Goal: Task Accomplishment & Management: Use online tool/utility

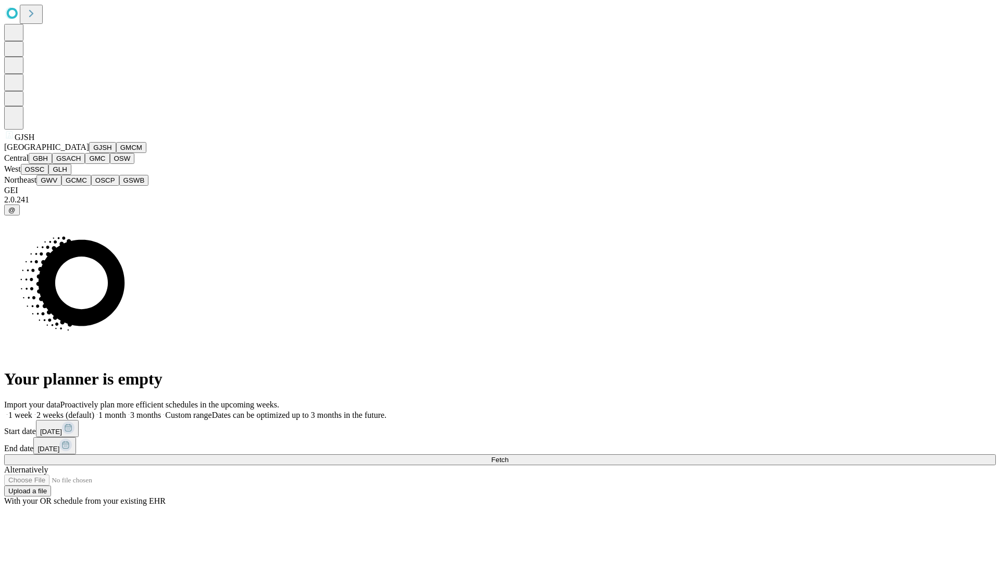
click at [89, 153] on button "GJSH" at bounding box center [102, 147] width 27 height 11
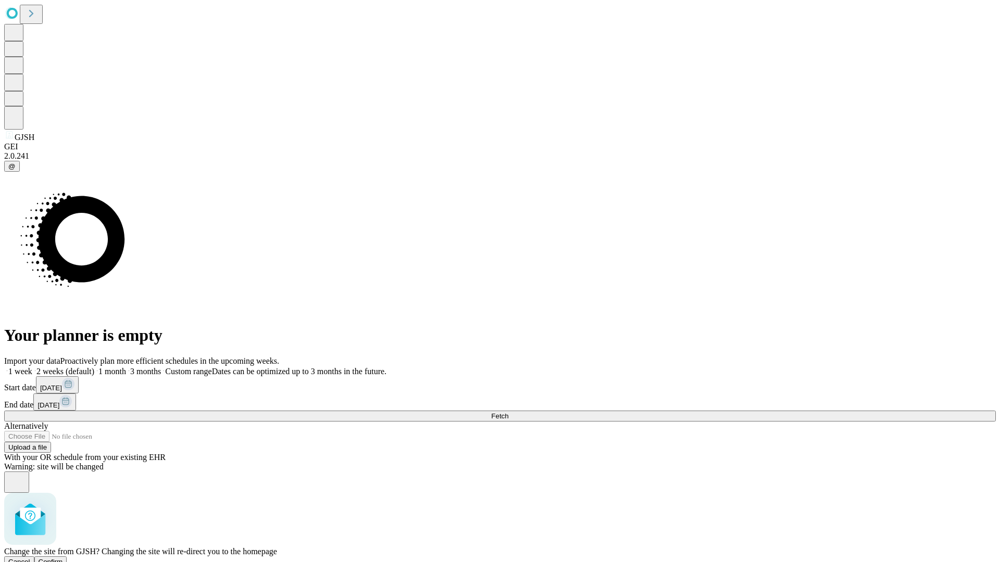
click at [63, 558] on span "Confirm" at bounding box center [51, 562] width 24 height 8
click at [32, 367] on label "1 week" at bounding box center [18, 371] width 28 height 9
click at [508, 412] on span "Fetch" at bounding box center [499, 416] width 17 height 8
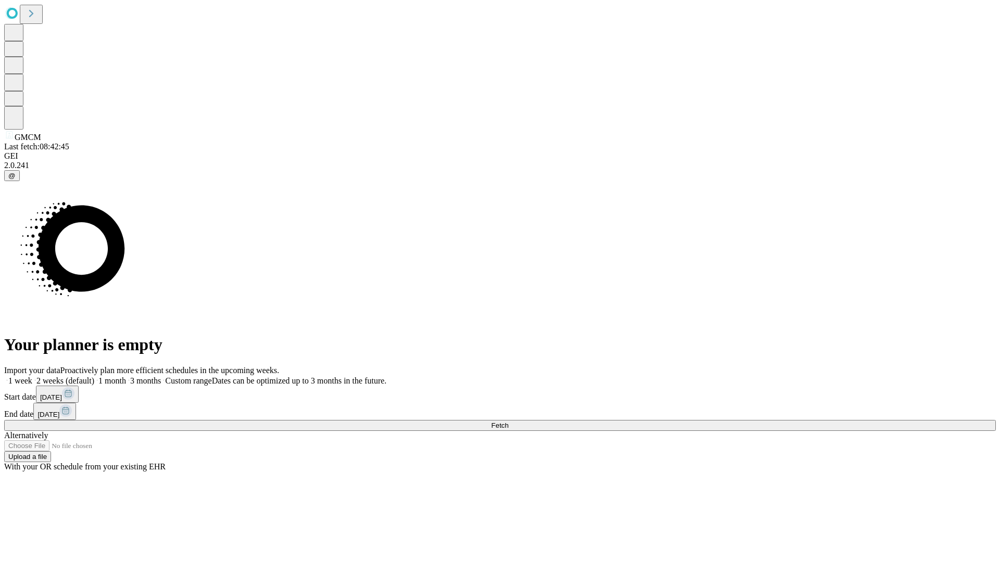
click at [508, 422] on span "Fetch" at bounding box center [499, 426] width 17 height 8
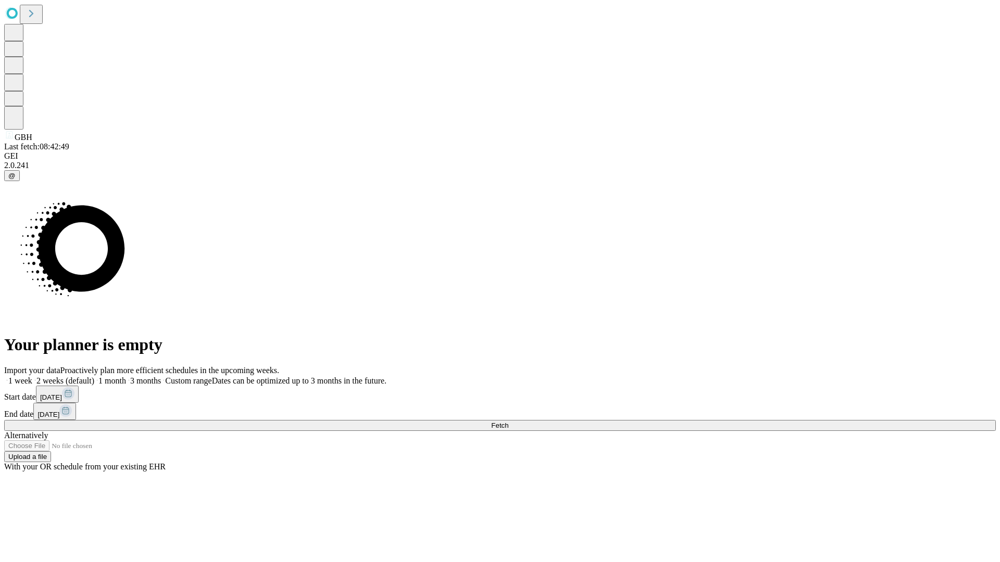
click at [32, 376] on label "1 week" at bounding box center [18, 380] width 28 height 9
click at [508, 422] on span "Fetch" at bounding box center [499, 426] width 17 height 8
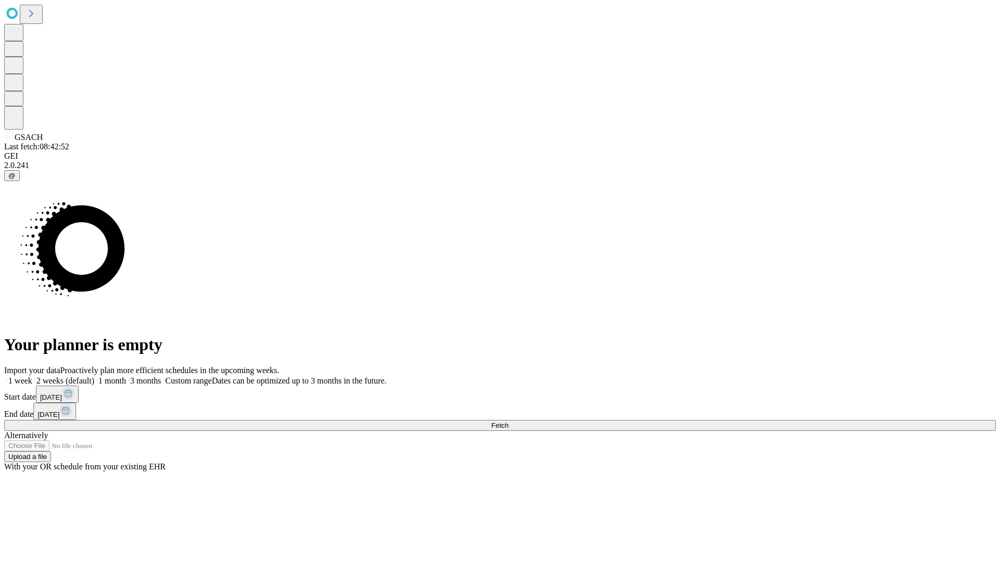
click at [32, 376] on label "1 week" at bounding box center [18, 380] width 28 height 9
click at [508, 422] on span "Fetch" at bounding box center [499, 426] width 17 height 8
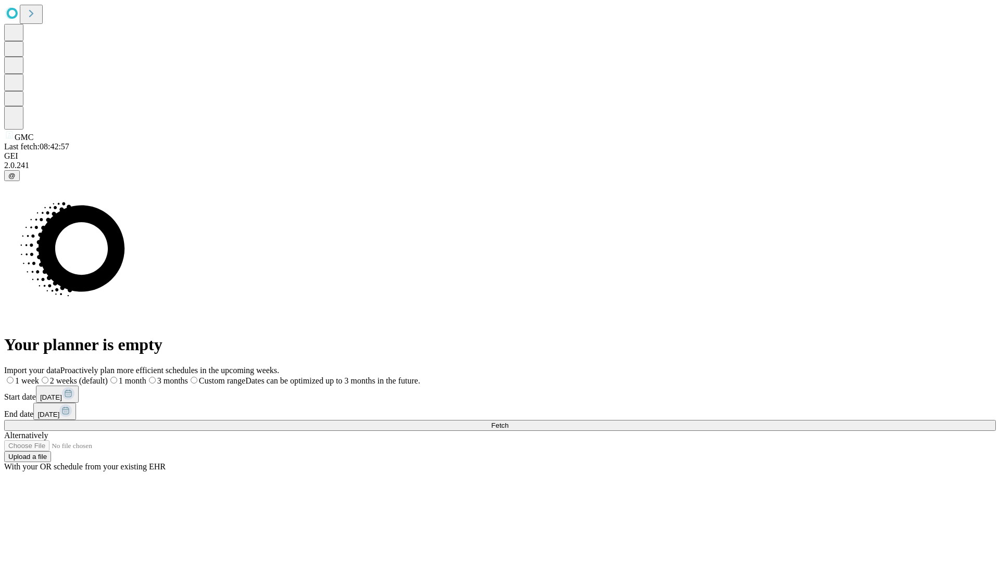
click at [39, 376] on label "1 week" at bounding box center [21, 380] width 35 height 9
click at [508, 422] on span "Fetch" at bounding box center [499, 426] width 17 height 8
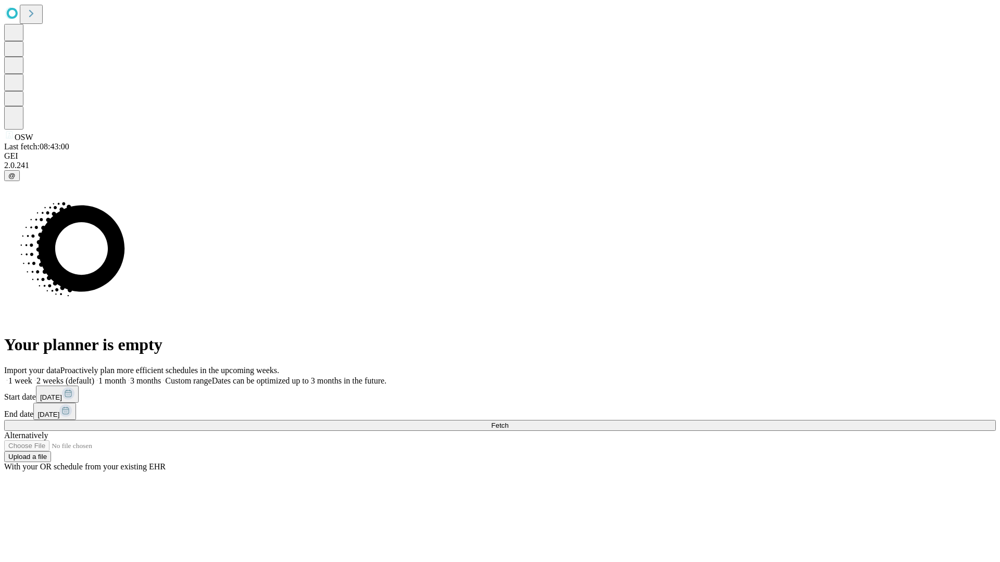
click at [32, 376] on label "1 week" at bounding box center [18, 380] width 28 height 9
click at [508, 422] on span "Fetch" at bounding box center [499, 426] width 17 height 8
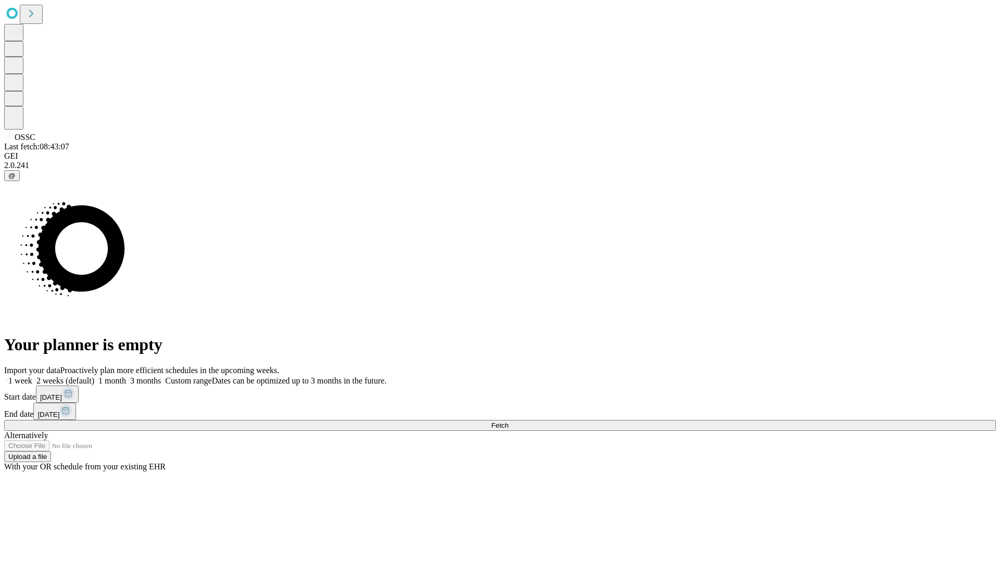
click at [32, 376] on label "1 week" at bounding box center [18, 380] width 28 height 9
click at [508, 422] on span "Fetch" at bounding box center [499, 426] width 17 height 8
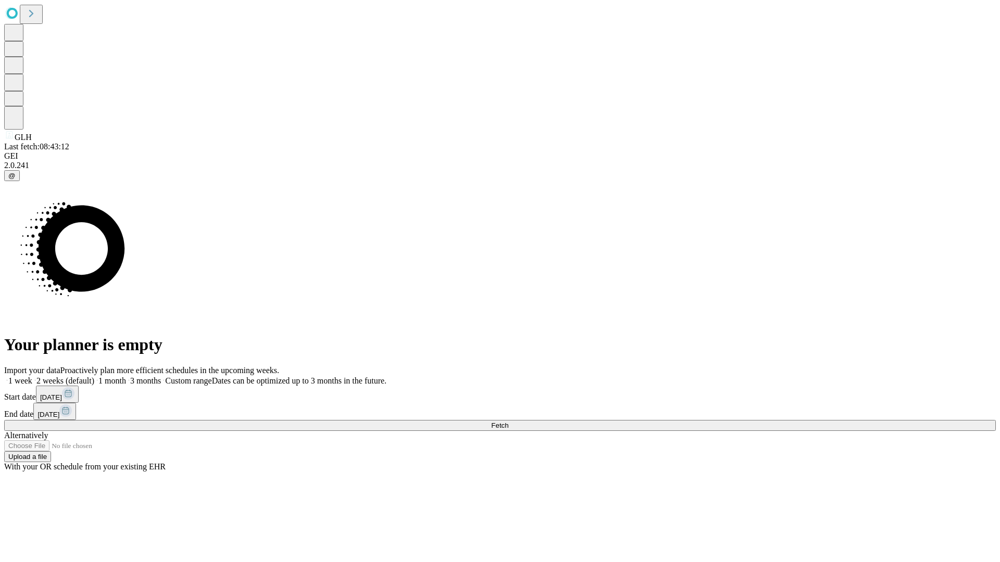
click at [32, 376] on label "1 week" at bounding box center [18, 380] width 28 height 9
click at [508, 422] on span "Fetch" at bounding box center [499, 426] width 17 height 8
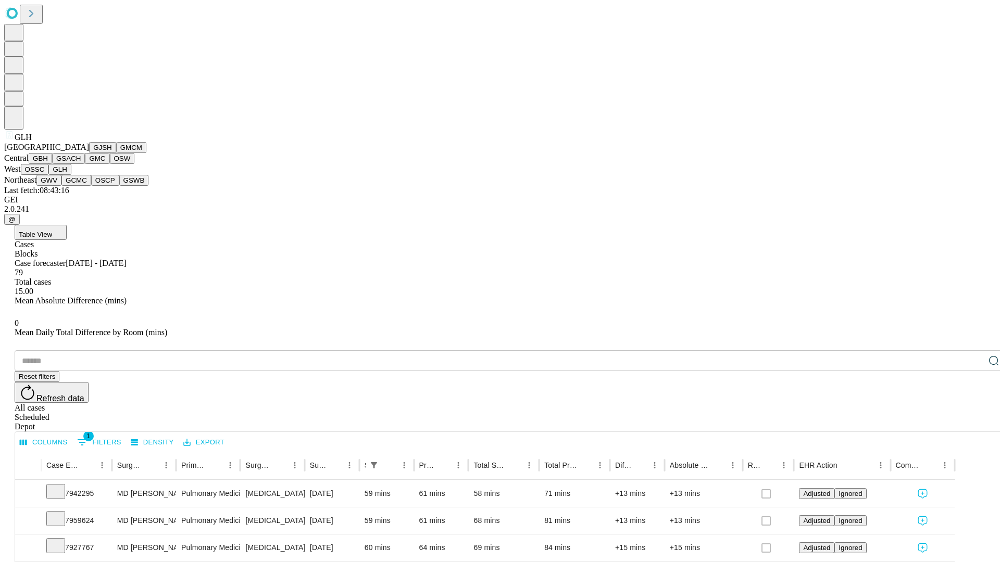
click at [61, 186] on button "GWV" at bounding box center [48, 180] width 25 height 11
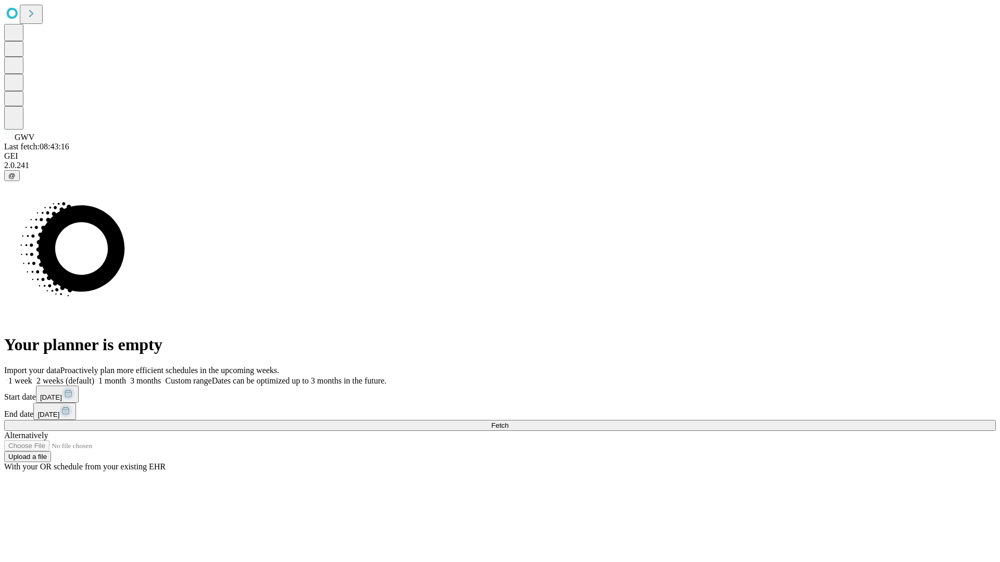
click at [32, 376] on label "1 week" at bounding box center [18, 380] width 28 height 9
click at [508, 422] on span "Fetch" at bounding box center [499, 426] width 17 height 8
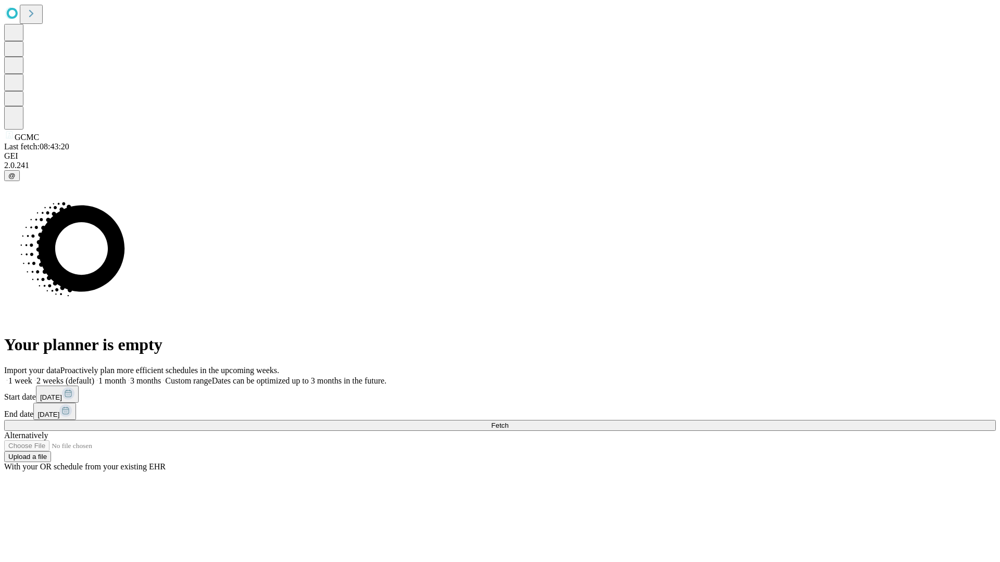
click at [32, 376] on label "1 week" at bounding box center [18, 380] width 28 height 9
click at [508, 422] on span "Fetch" at bounding box center [499, 426] width 17 height 8
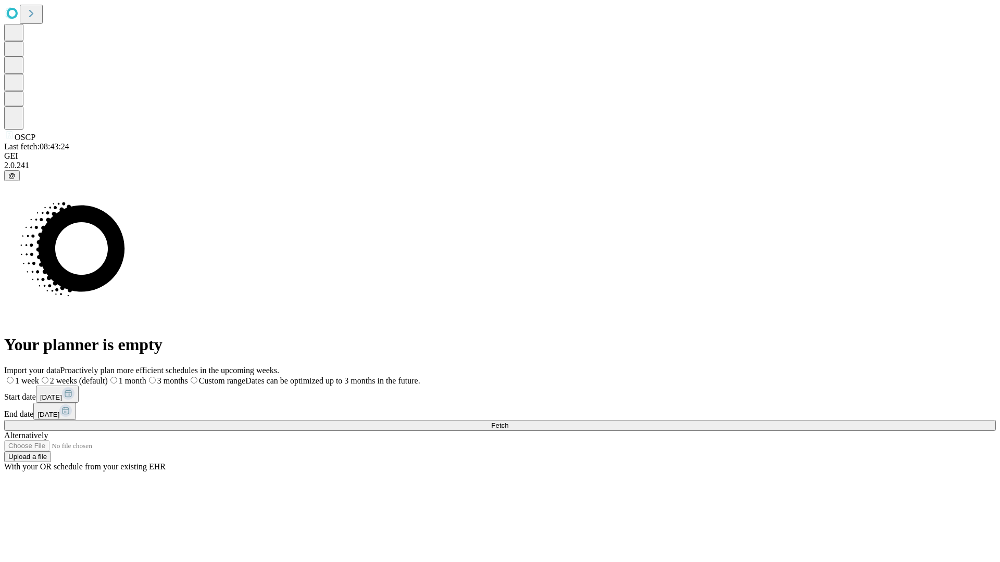
click at [39, 376] on label "1 week" at bounding box center [21, 380] width 35 height 9
click at [508, 422] on span "Fetch" at bounding box center [499, 426] width 17 height 8
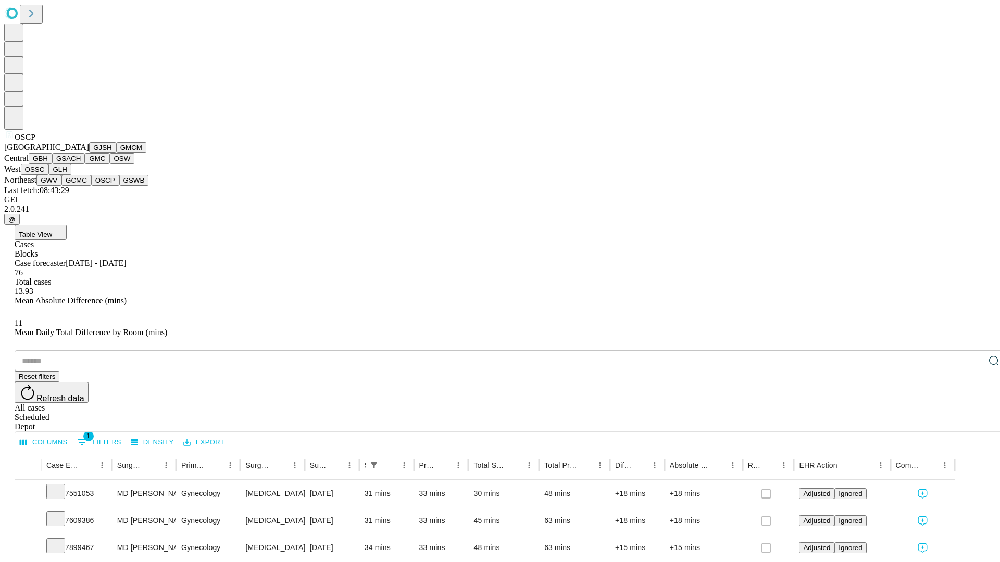
click at [119, 186] on button "GSWB" at bounding box center [134, 180] width 30 height 11
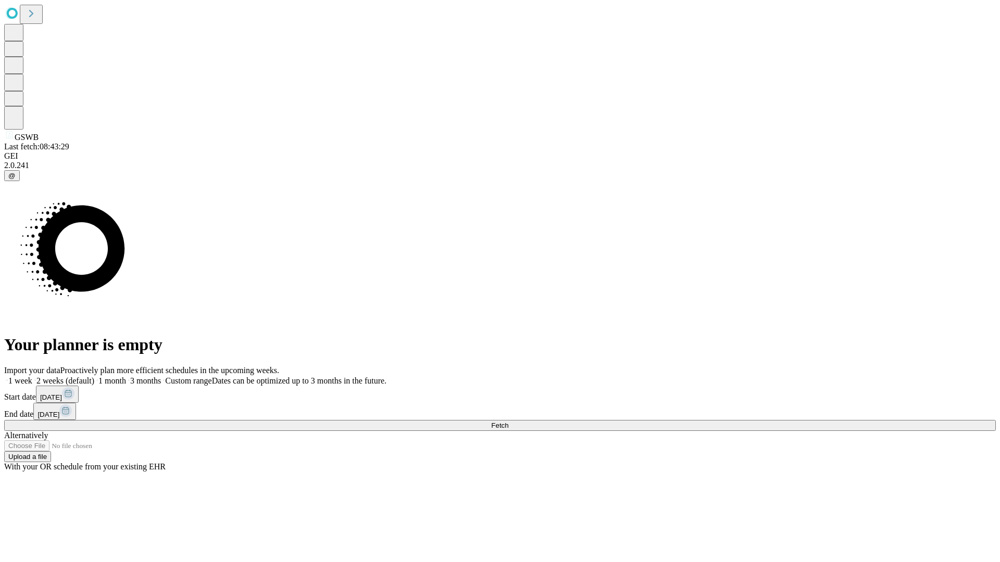
click at [32, 376] on label "1 week" at bounding box center [18, 380] width 28 height 9
click at [508, 422] on span "Fetch" at bounding box center [499, 426] width 17 height 8
